Goal: Go to known website: Access a specific website the user already knows

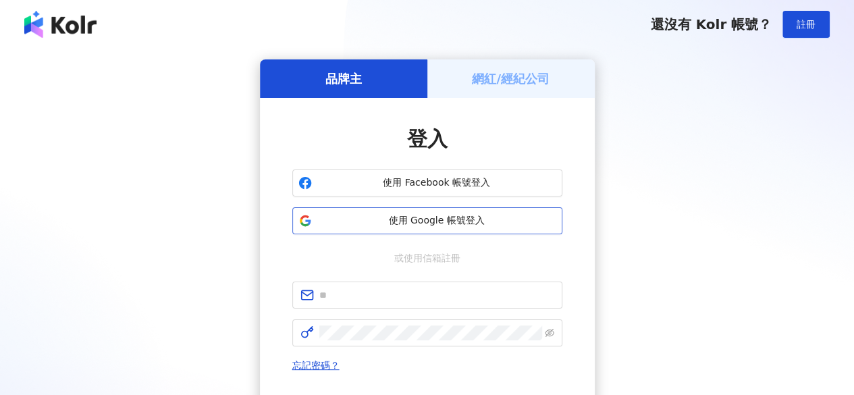
click at [461, 217] on span "使用 Google 帳號登入" at bounding box center [436, 221] width 239 height 14
click at [433, 226] on span "使用 Google 帳號登入" at bounding box center [436, 221] width 239 height 14
click at [413, 234] on button "使用 Google 帳號登入" at bounding box center [427, 220] width 270 height 27
click at [418, 237] on div "登入 使用 Facebook 帳號登入 使用 Google 帳號登入 或使用信箱註冊 忘記密碼？ 登入 還沒有 Kolr 帳號？ 立即註冊" at bounding box center [427, 287] width 270 height 324
click at [418, 229] on button "使用 Google 帳號登入" at bounding box center [427, 220] width 270 height 27
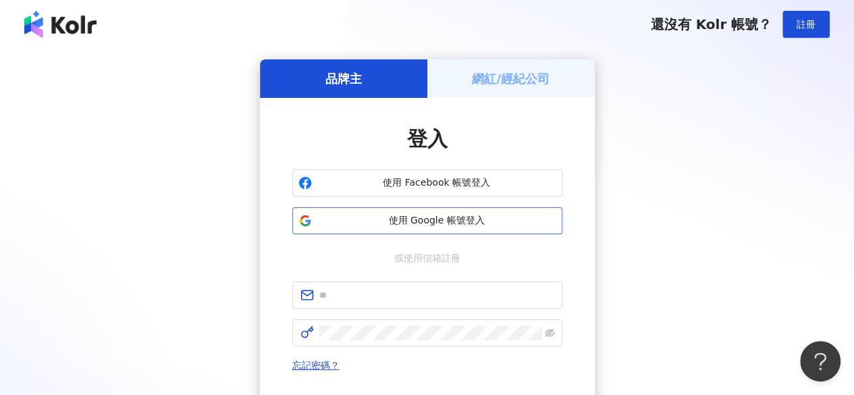
click at [421, 222] on span "使用 Google 帳號登入" at bounding box center [436, 221] width 239 height 14
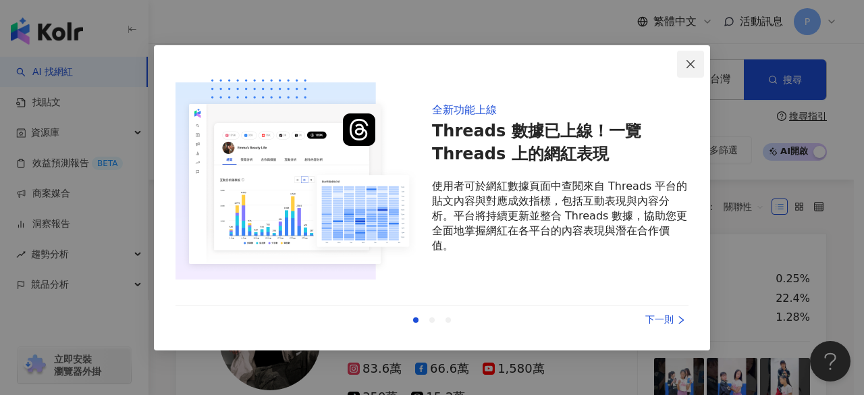
click at [699, 69] on span "Close" at bounding box center [690, 64] width 27 height 11
